Goal: Task Accomplishment & Management: Manage account settings

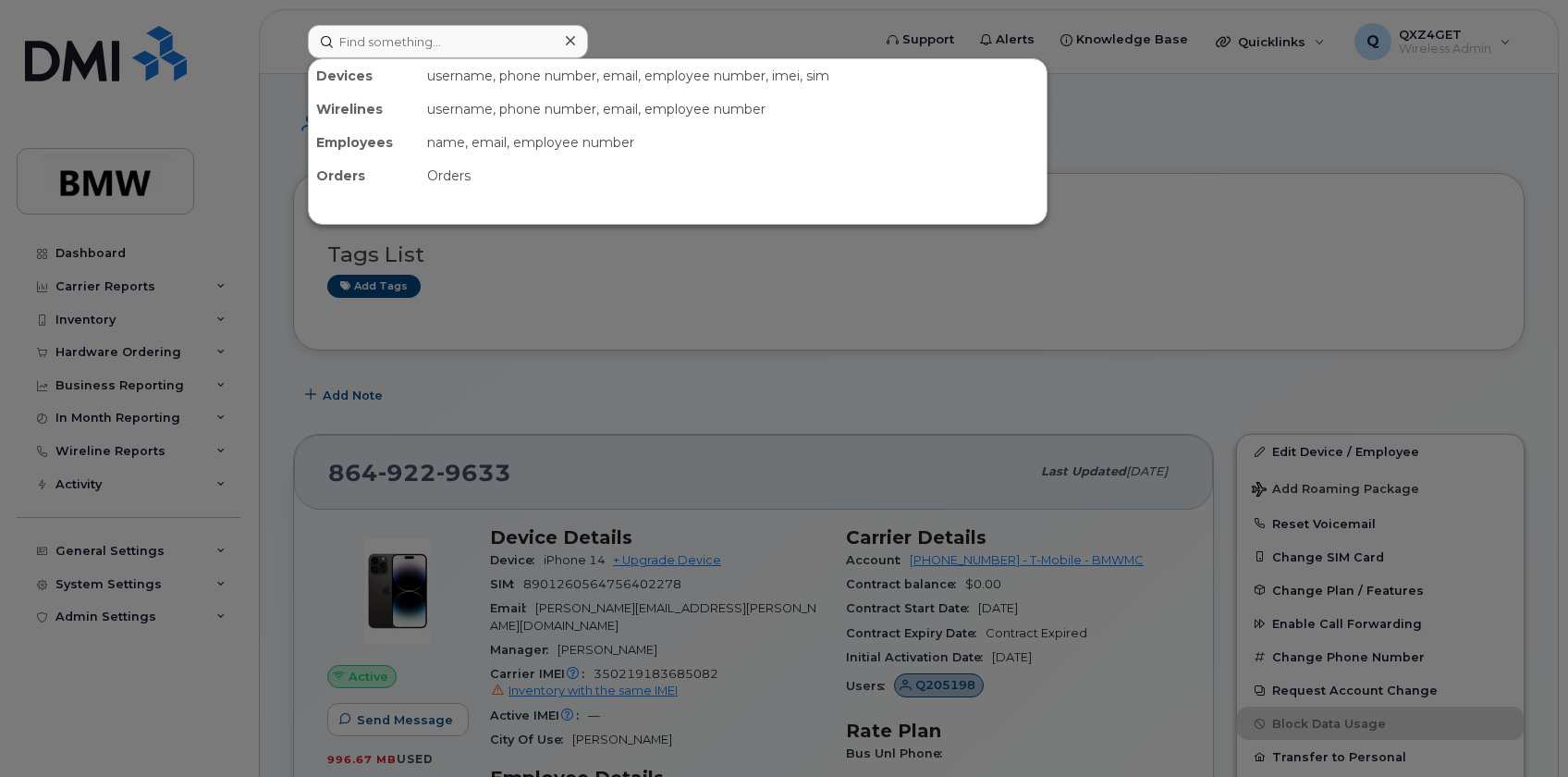
scroll to position [561, 0]
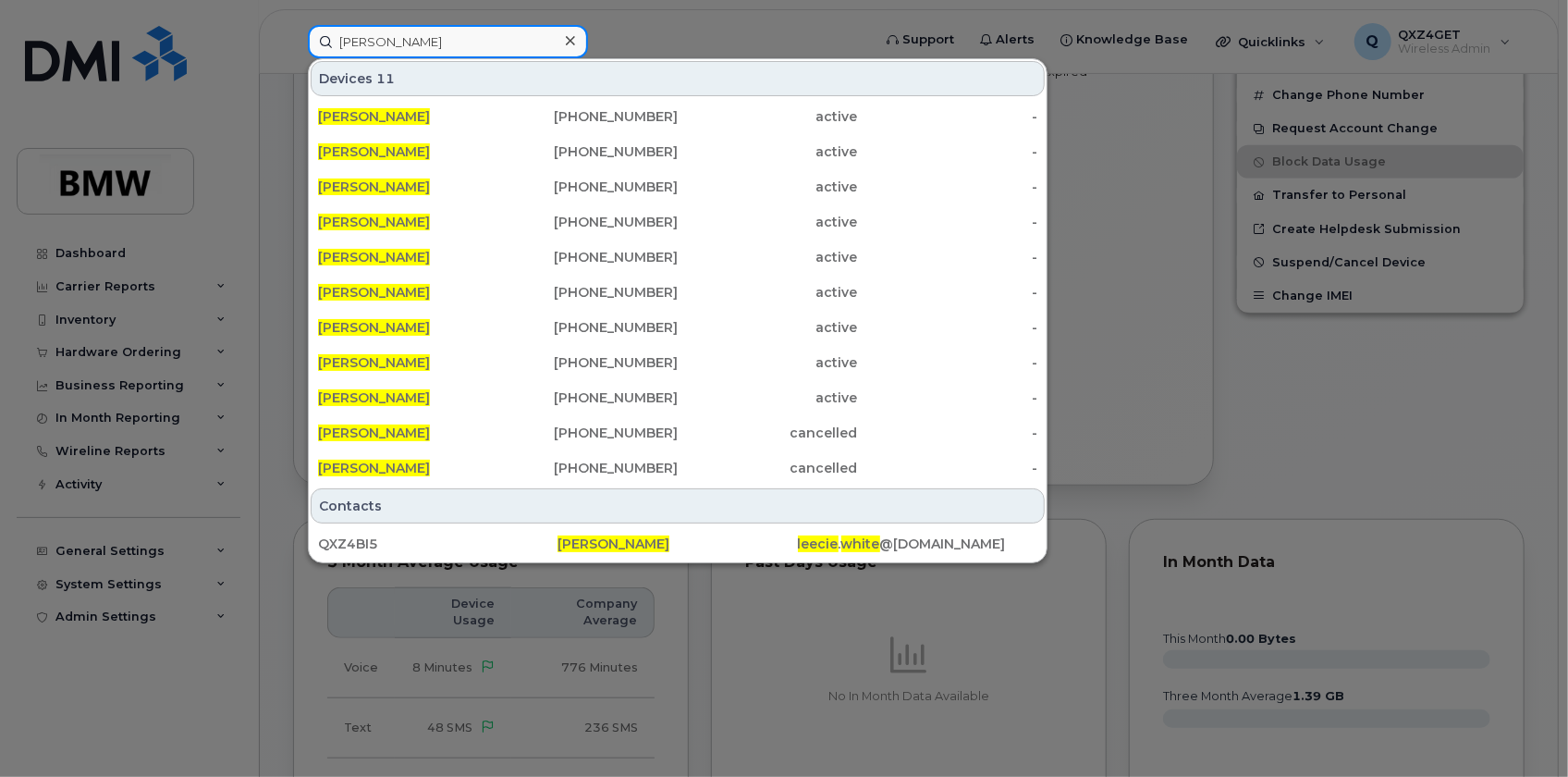
click at [427, 46] on input "[PERSON_NAME]" at bounding box center [449, 41] width 281 height 33
drag, startPoint x: 429, startPoint y: 45, endPoint x: 402, endPoint y: 40, distance: 27.5
click at [418, 44] on input "Leecie White" at bounding box center [449, 41] width 281 height 33
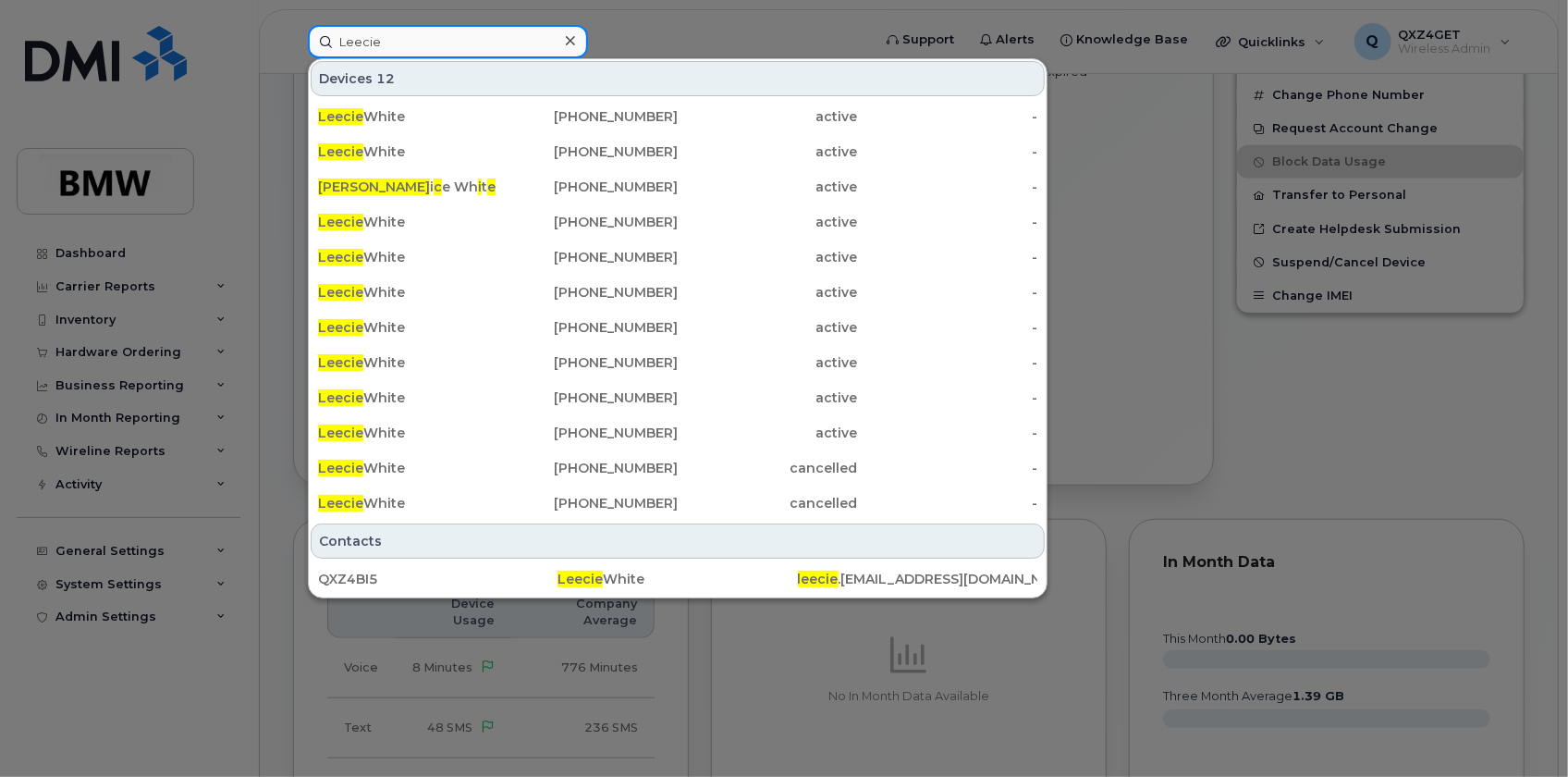
type input "Leecie"
click at [1139, 422] on div at bounding box center [784, 388] width 1568 height 777
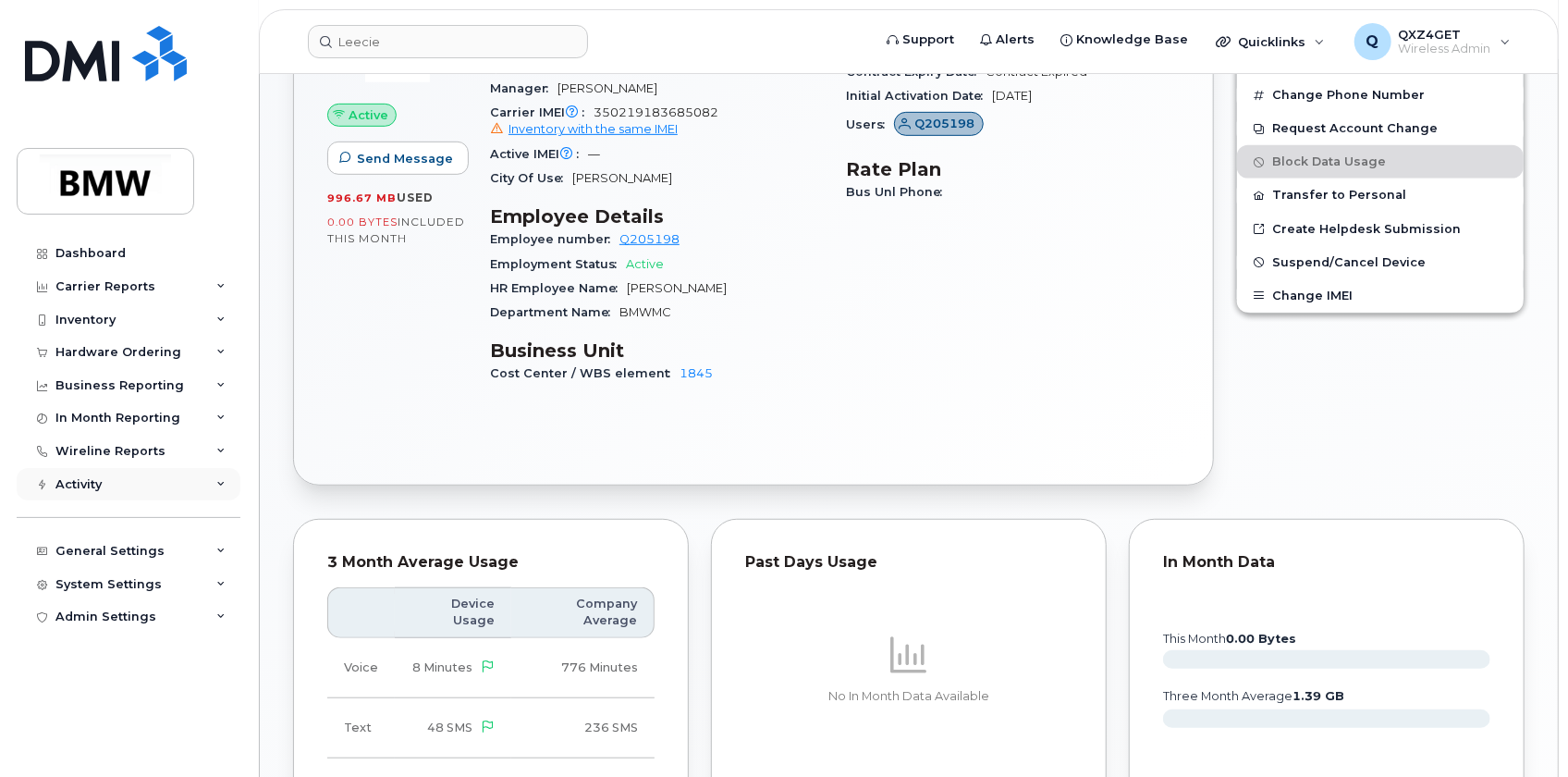
click at [97, 481] on div "Activity" at bounding box center [78, 485] width 46 height 15
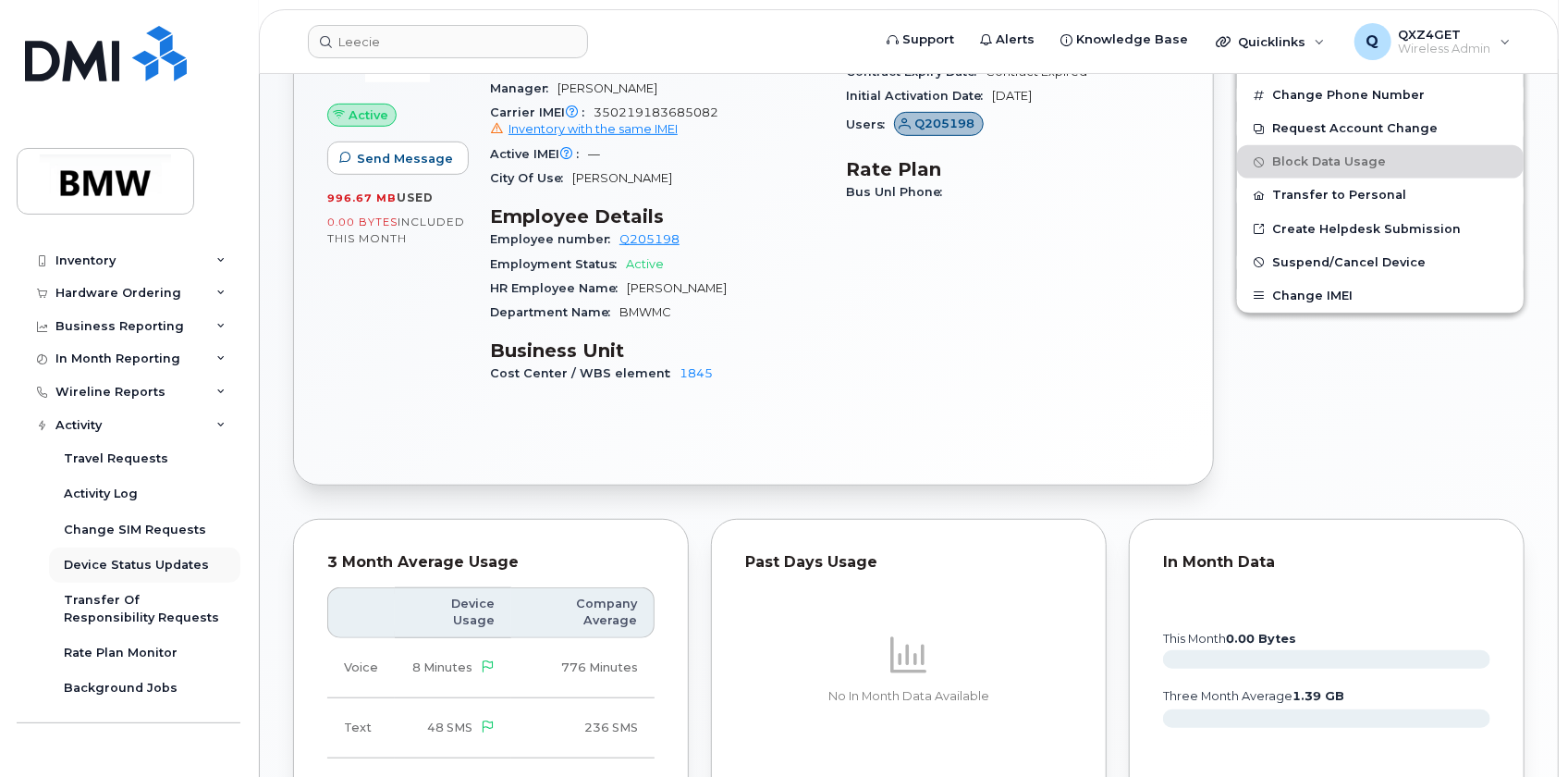
scroll to position [148, 0]
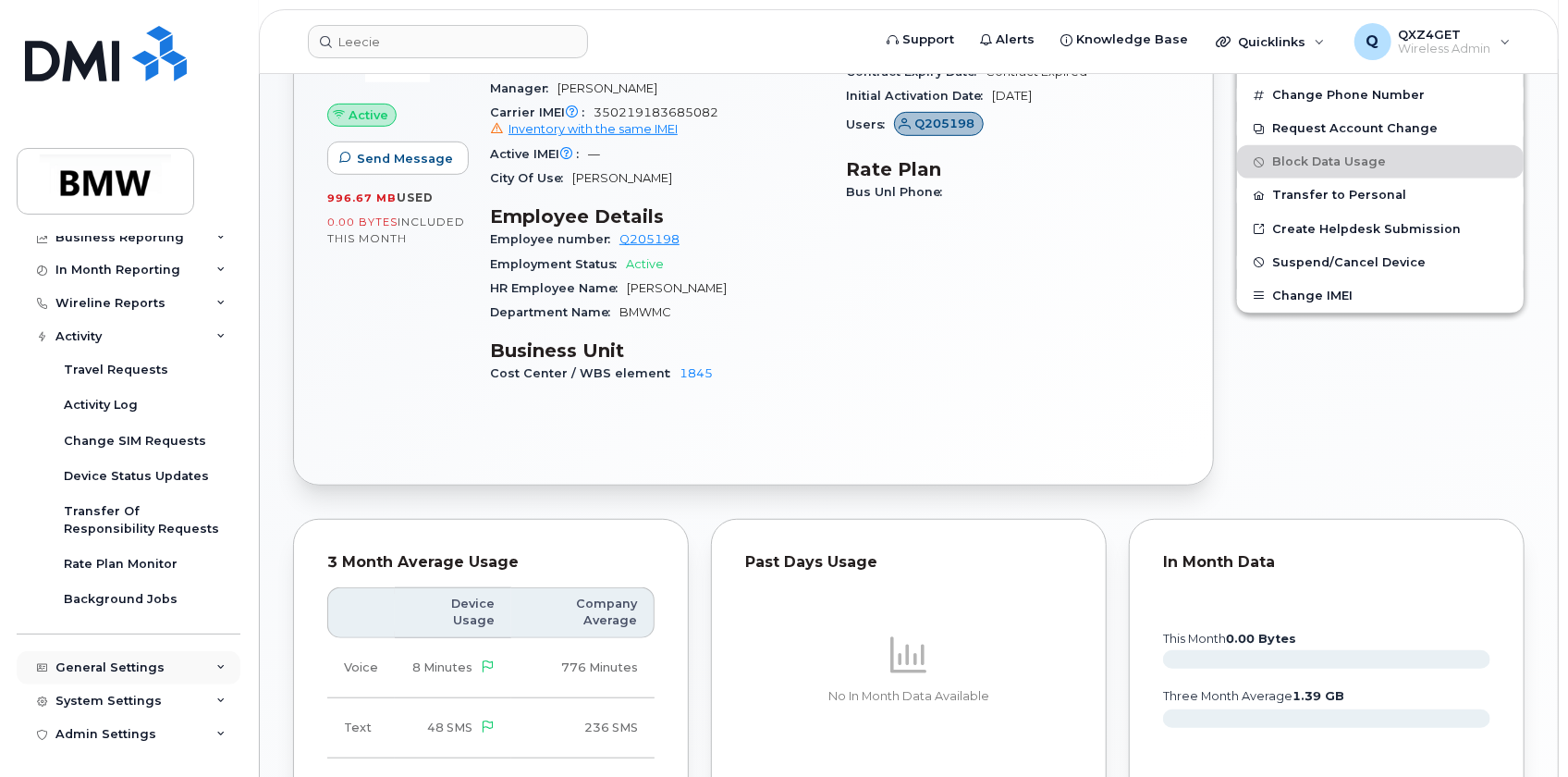
click at [100, 671] on div "General Settings" at bounding box center [110, 668] width 109 height 15
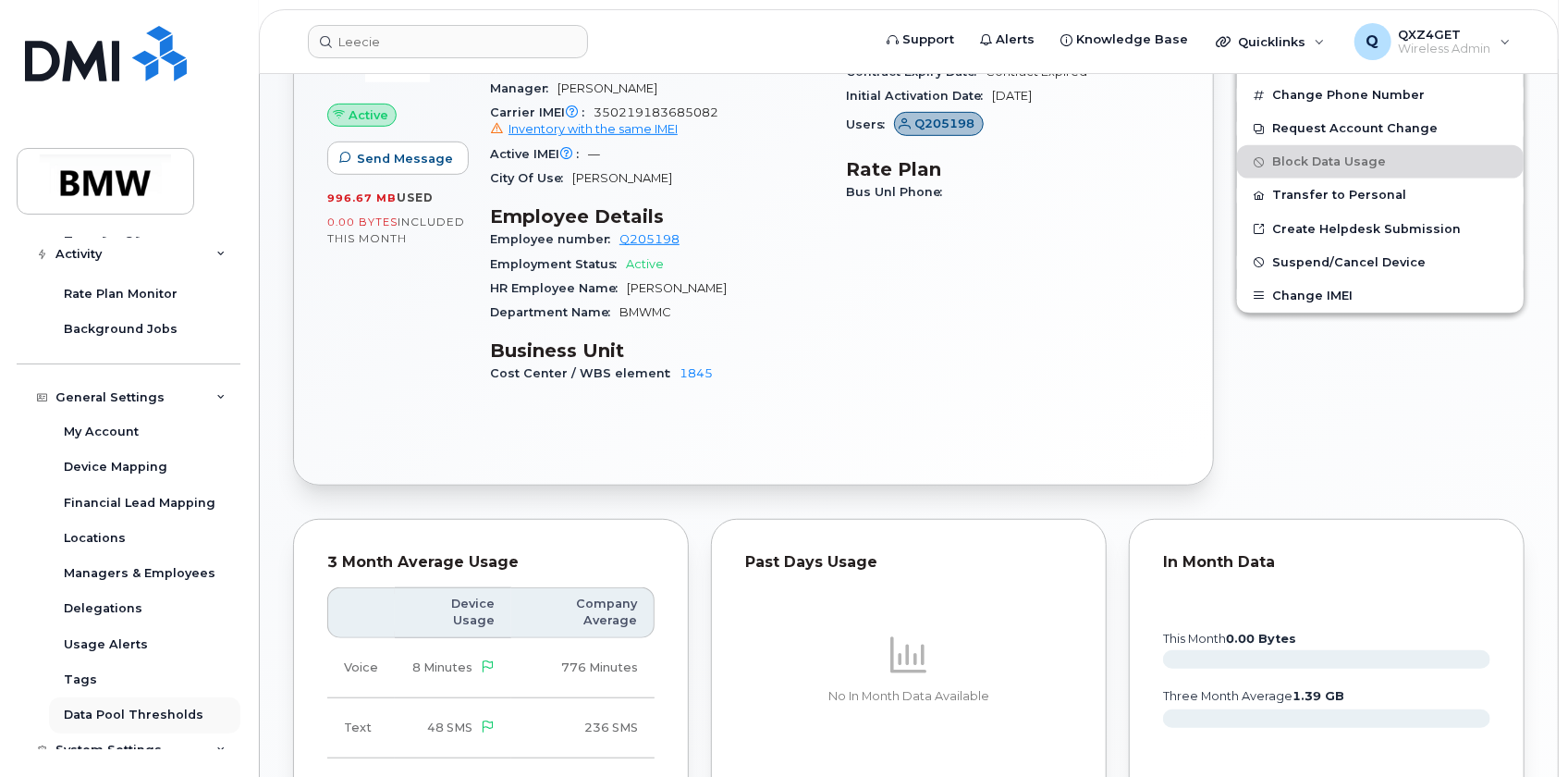
scroll to position [467, 0]
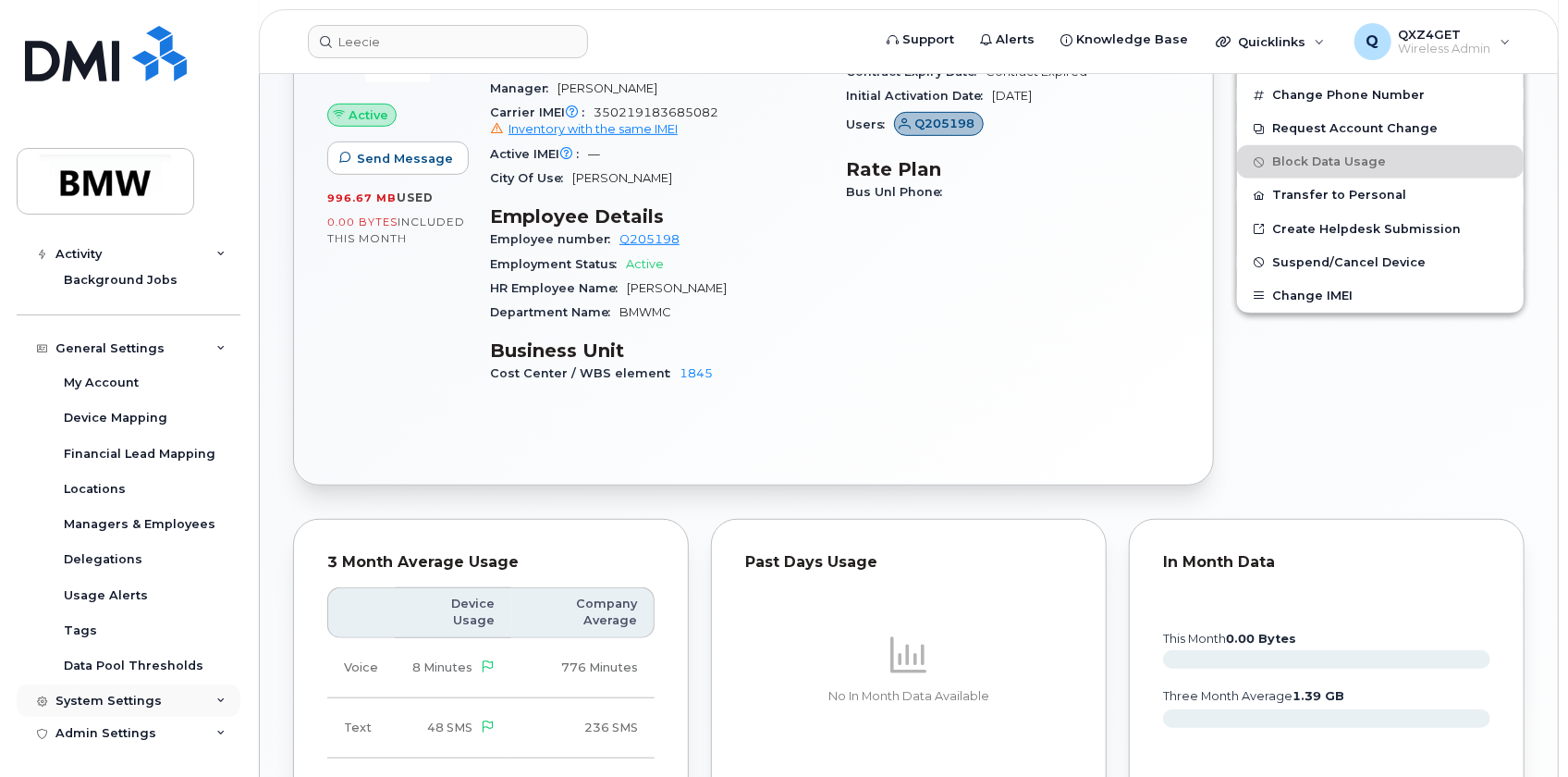
click at [86, 692] on div "System Settings" at bounding box center [128, 701] width 223 height 33
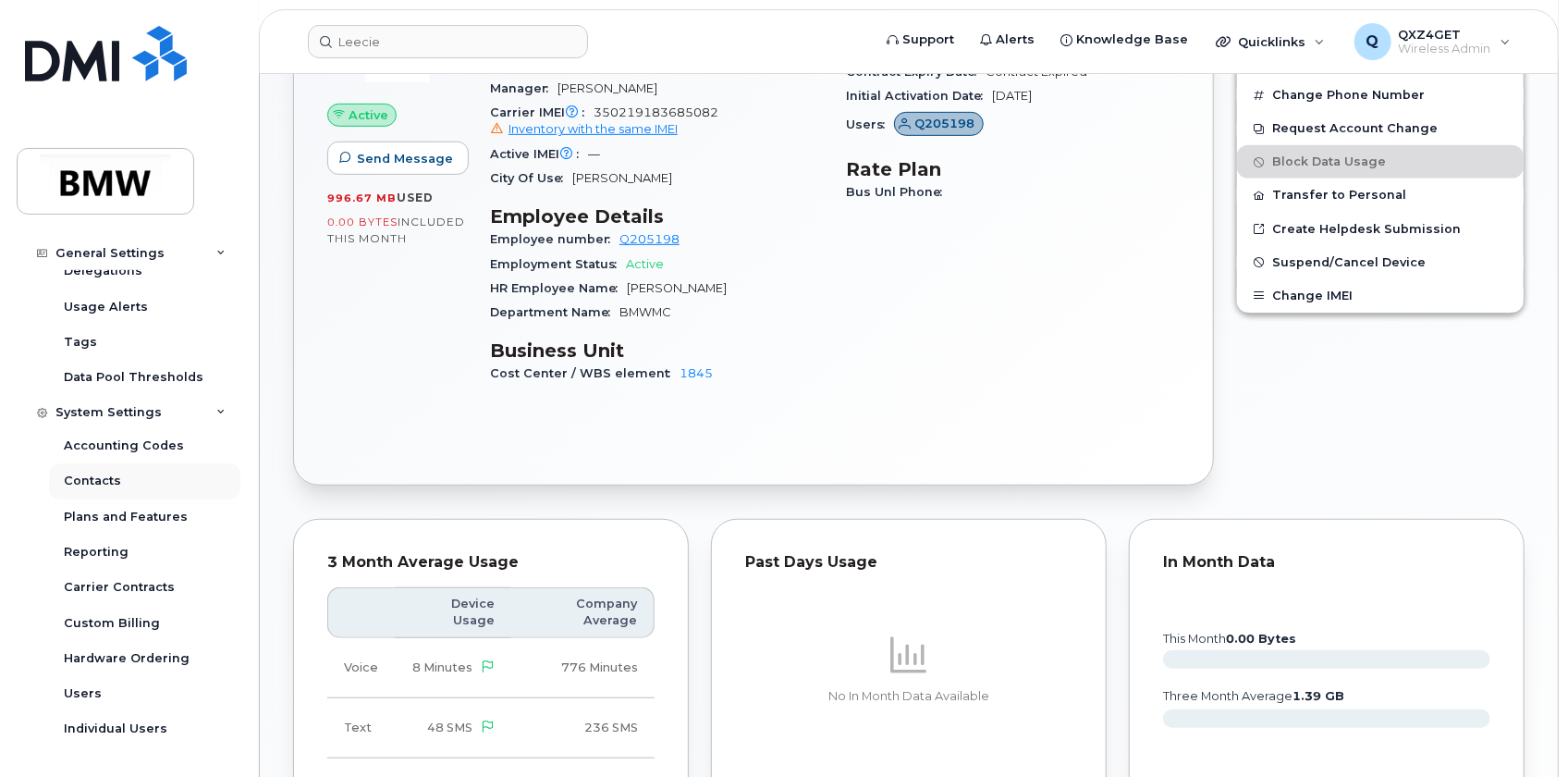
scroll to position [787, 0]
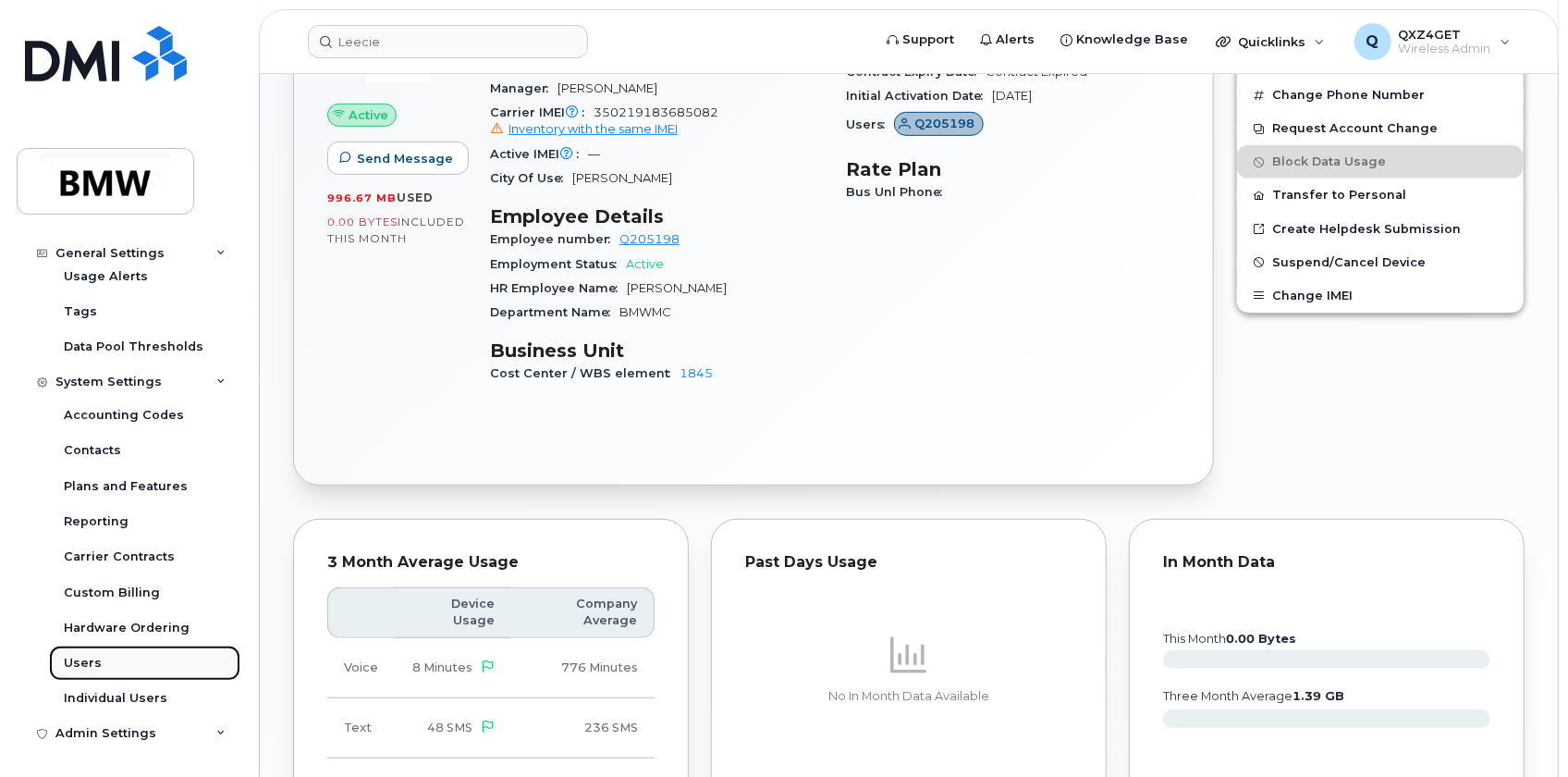
click at [89, 669] on div "Users" at bounding box center [83, 662] width 38 height 16
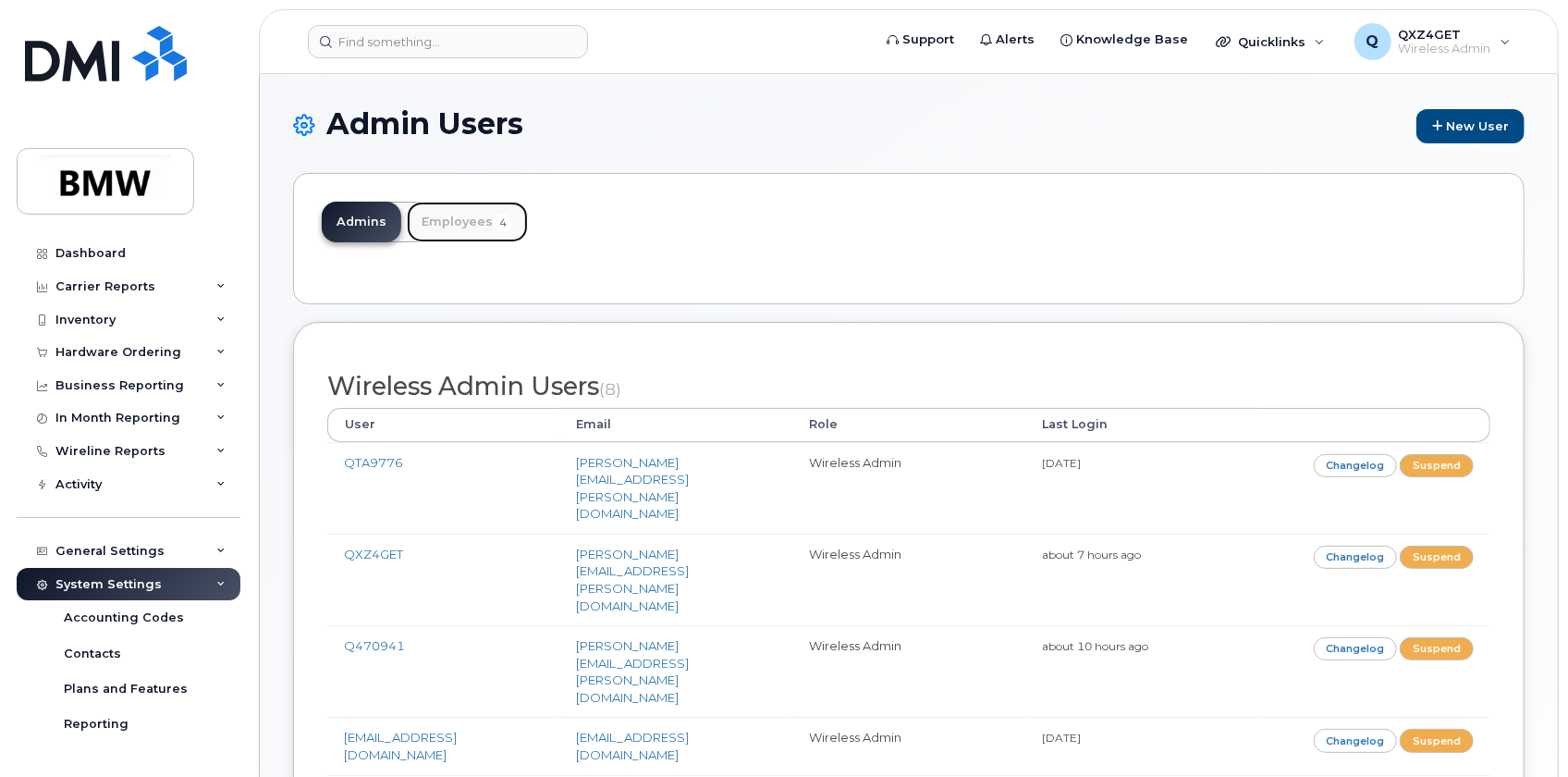
click at [476, 220] on link "Employees 4" at bounding box center [467, 221] width 121 height 41
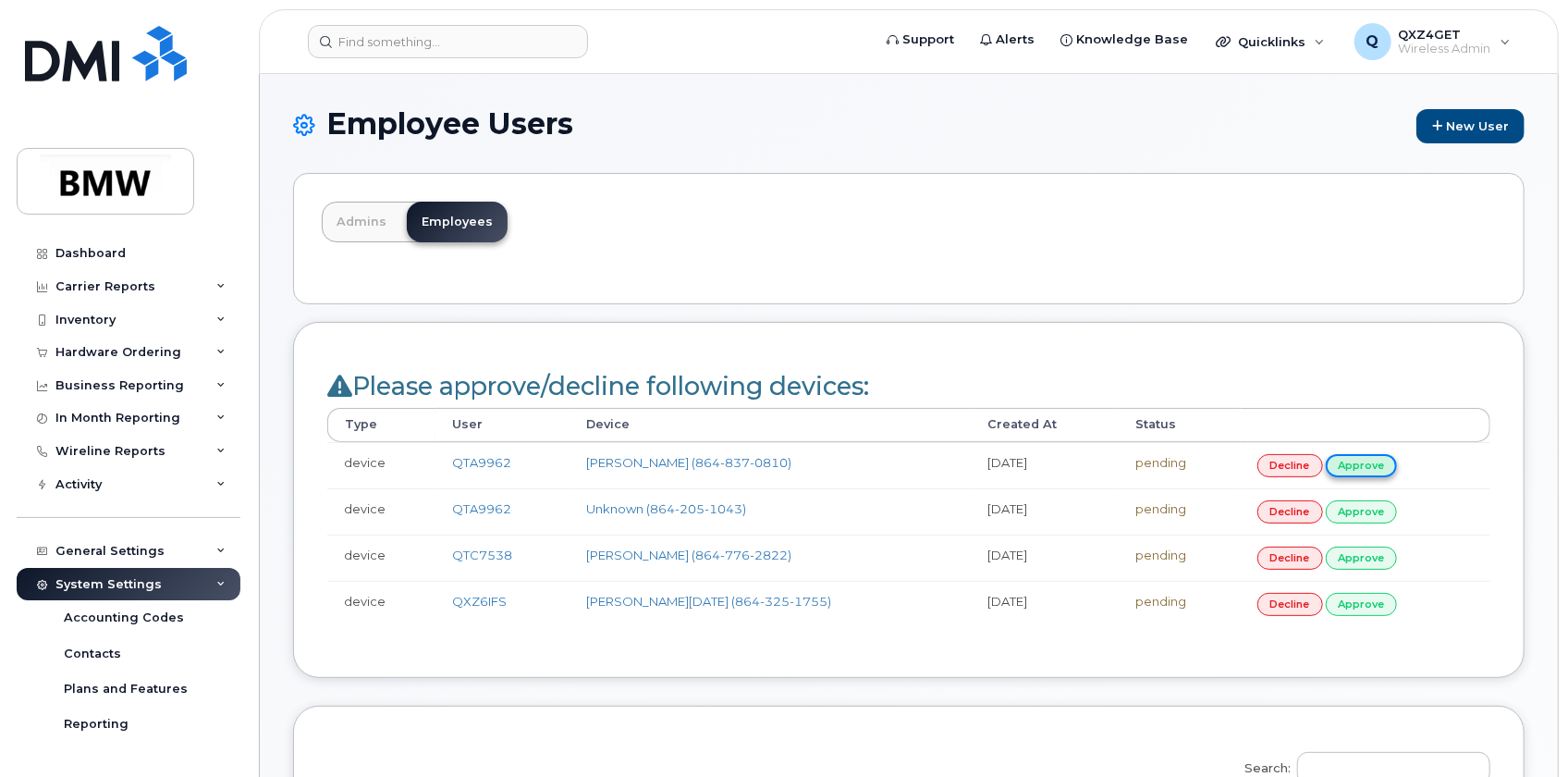
click at [1344, 465] on link "approve" at bounding box center [1362, 466] width 73 height 23
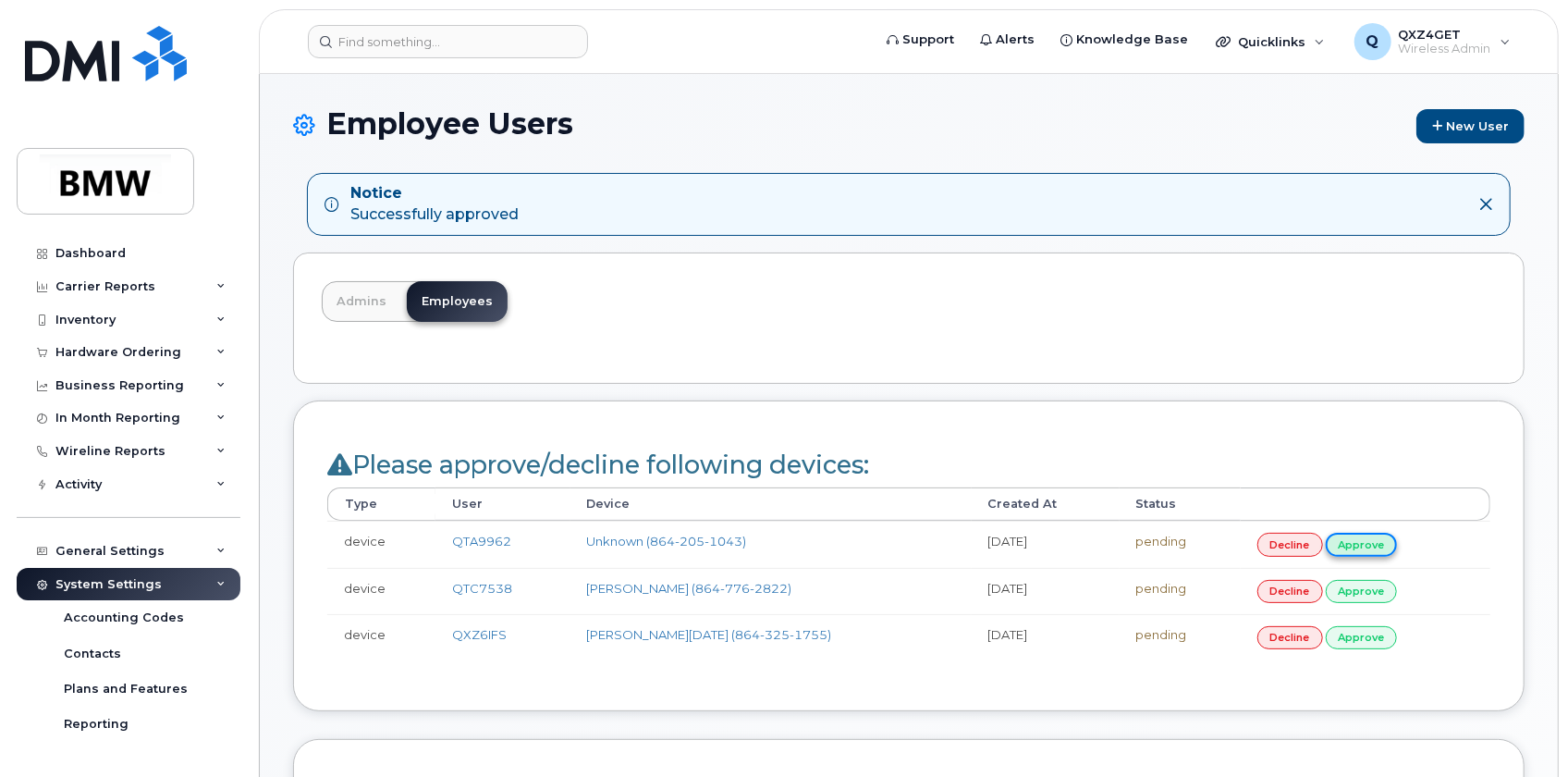
click at [1347, 538] on link "approve" at bounding box center [1362, 544] width 73 height 23
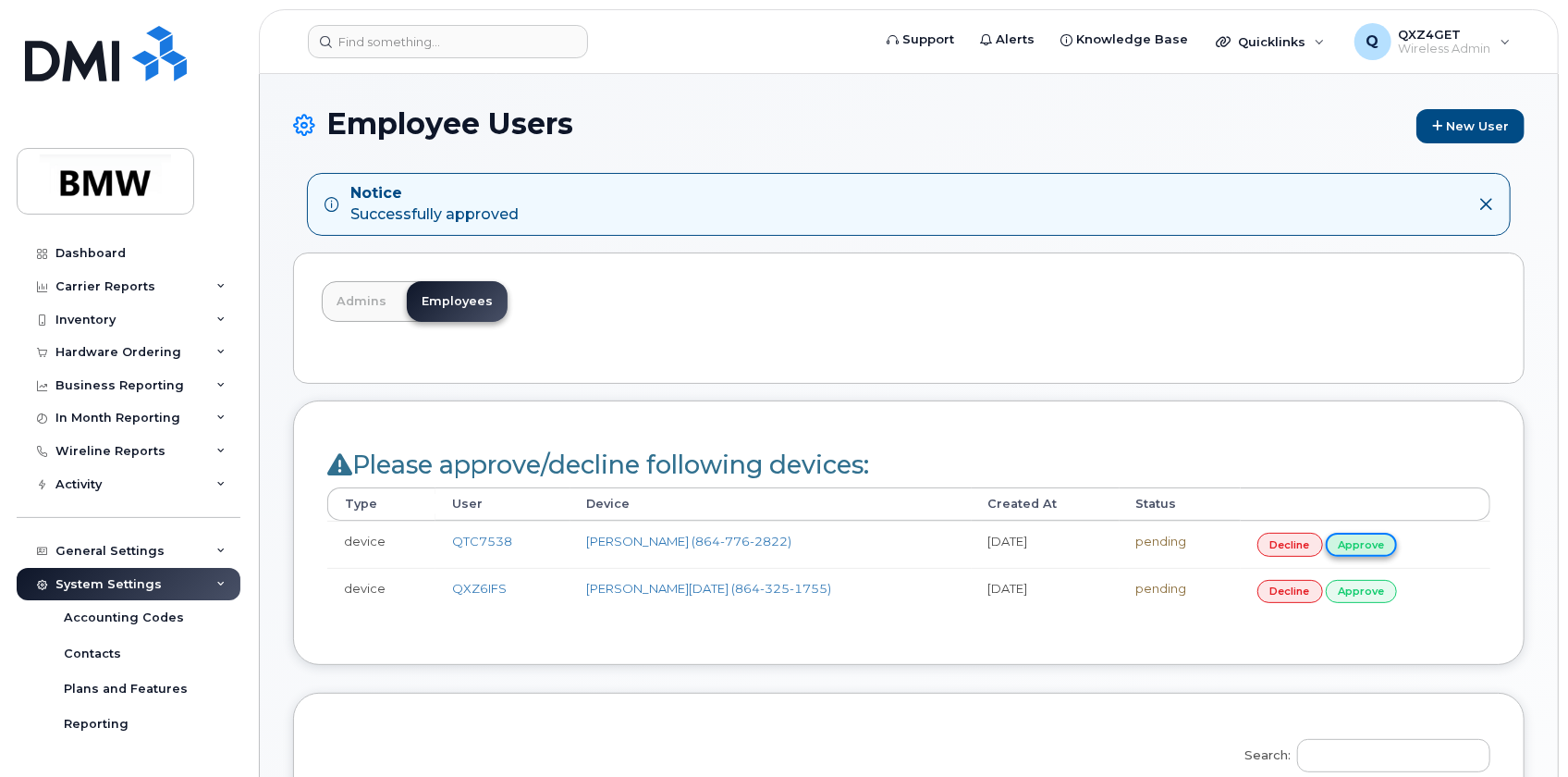
click at [1326, 536] on link "approve" at bounding box center [1362, 544] width 73 height 23
